Goal: Task Accomplishment & Management: Manage account settings

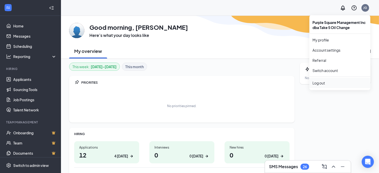
click at [320, 82] on div "Log out" at bounding box center [339, 82] width 55 height 5
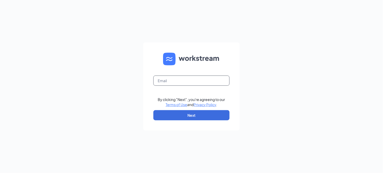
click at [176, 81] on input "text" at bounding box center [191, 80] width 76 height 10
type input "[PERSON_NAME][EMAIL_ADDRESS][PERSON_NAME][DOMAIN_NAME]"
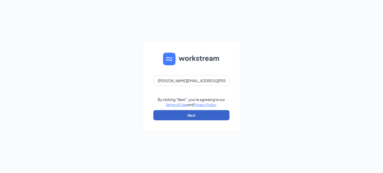
click at [186, 115] on button "Next" at bounding box center [191, 115] width 76 height 10
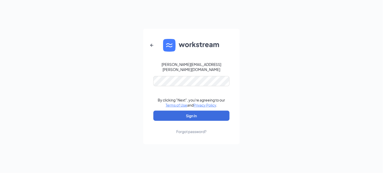
click at [184, 129] on div "Forgot password?" at bounding box center [191, 131] width 30 height 5
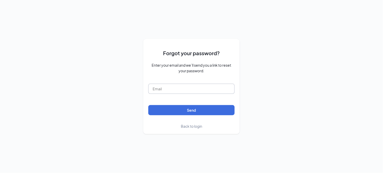
click at [179, 87] on input "text" at bounding box center [191, 89] width 86 height 10
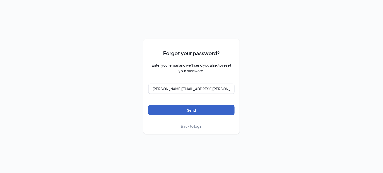
click at [189, 112] on button "Send" at bounding box center [191, 110] width 86 height 10
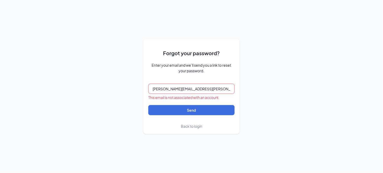
click at [202, 89] on input "[PERSON_NAME][EMAIL_ADDRESS][PERSON_NAME][DOMAIN_NAME]" at bounding box center [191, 89] width 86 height 10
type input "[PERSON_NAME][EMAIL_ADDRESS][PERSON_NAME][DOMAIN_NAME]"
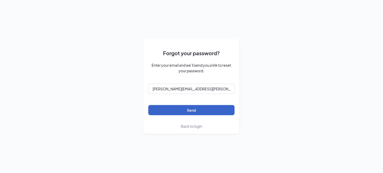
click at [194, 107] on button "Send" at bounding box center [191, 110] width 86 height 10
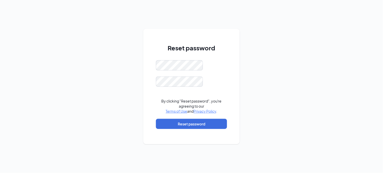
click at [90, 108] on div "Reset password By clicking "Reset password", you're agreeing to our Terms of Us…" at bounding box center [191, 86] width 383 height 173
click at [73, 125] on div "Reset password By clicking "Reset password", you're agreeing to our Terms of Us…" at bounding box center [191, 86] width 383 height 173
click at [191, 127] on button "Reset password" at bounding box center [191, 124] width 71 height 10
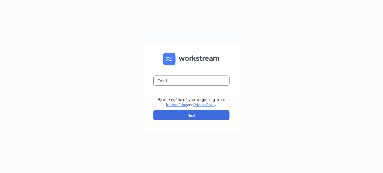
click at [178, 79] on input "text" at bounding box center [191, 80] width 76 height 10
type input "jason.gravell@p5orlando.com"
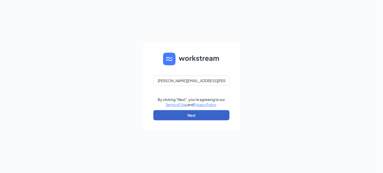
click at [197, 115] on button "Next" at bounding box center [191, 115] width 76 height 10
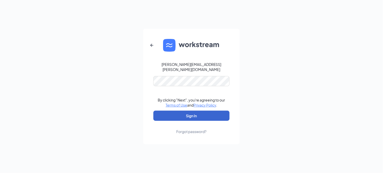
click at [202, 113] on button "Sign In" at bounding box center [191, 115] width 76 height 10
click at [198, 115] on button "Sign In" at bounding box center [191, 115] width 76 height 10
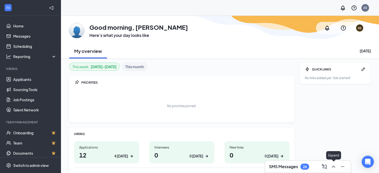
click at [334, 166] on icon "ChevronUp" at bounding box center [333, 166] width 3 height 2
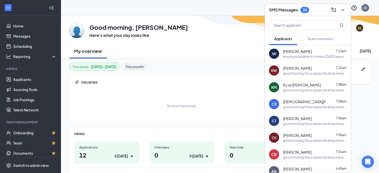
click at [193, 41] on div "GM Good morning, [PERSON_NAME] Here’s what your day looks like JG My overview […" at bounding box center [220, 37] width 318 height 43
